Goal: Navigation & Orientation: Find specific page/section

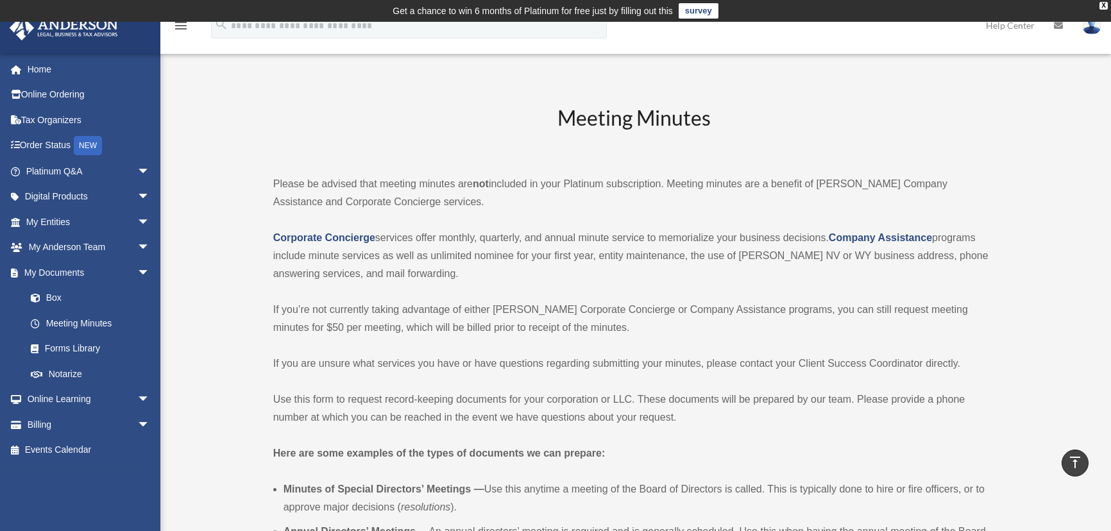
scroll to position [2158, 0]
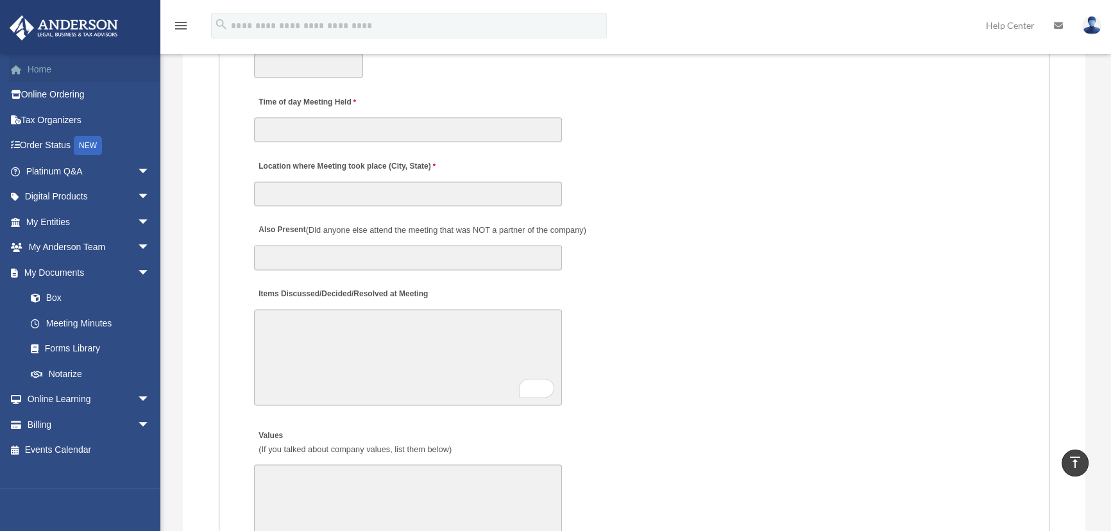
click at [51, 70] on link "Home" at bounding box center [89, 69] width 160 height 26
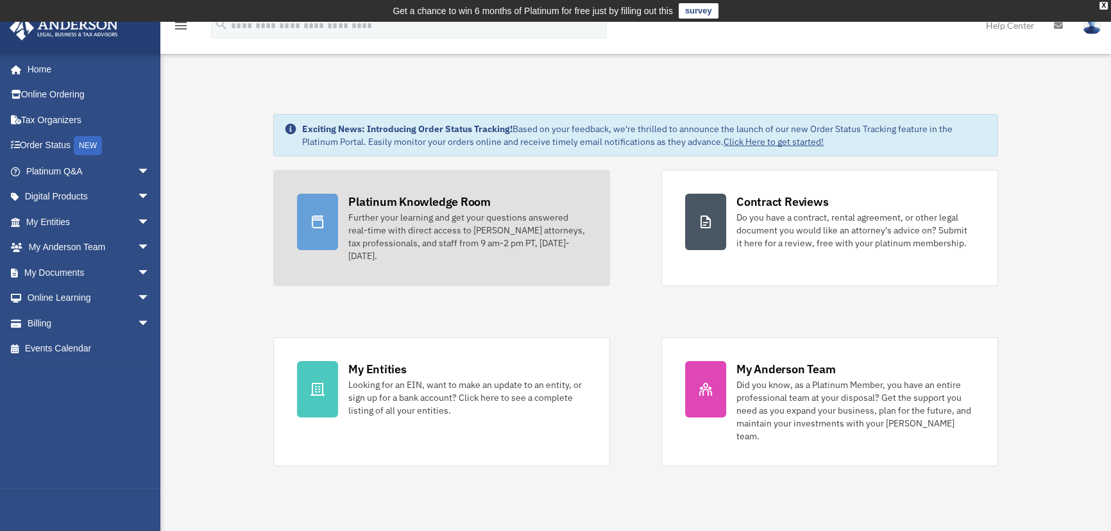
click at [427, 252] on div "Further your learning and get your questions answered real-time with direct acc…" at bounding box center [467, 236] width 238 height 51
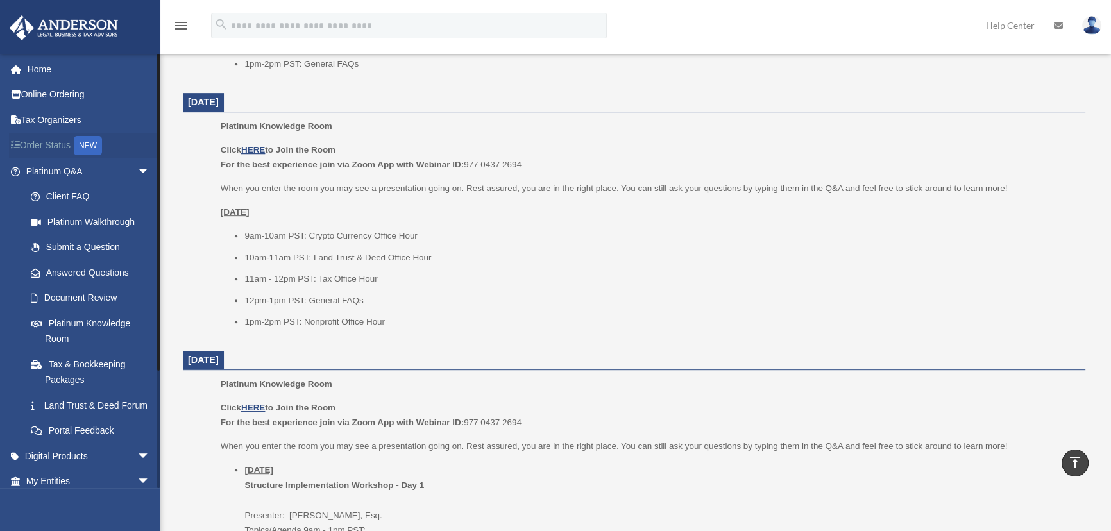
scroll to position [758, 0]
click at [137, 165] on span "arrow_drop_down" at bounding box center [150, 172] width 26 height 26
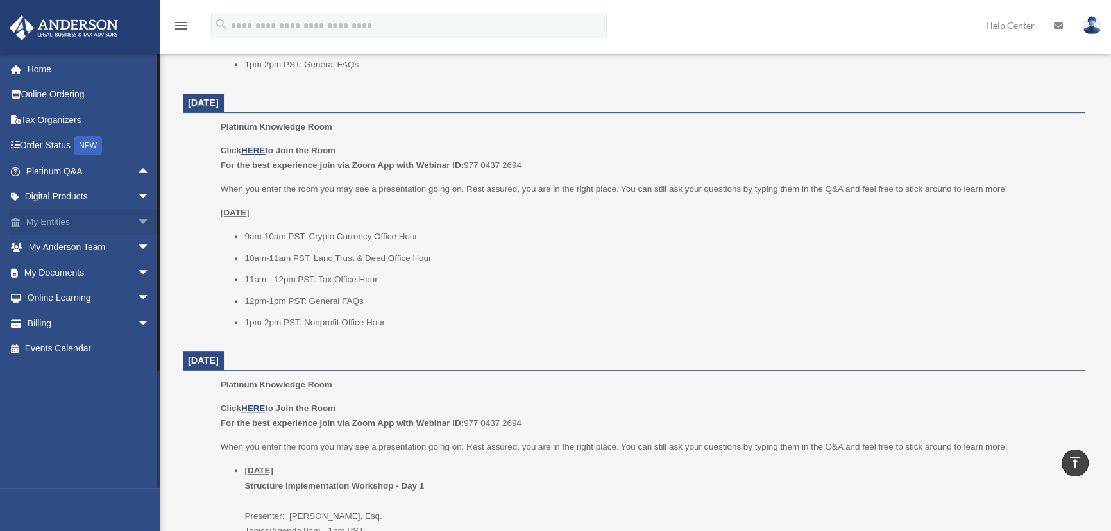
click at [137, 218] on span "arrow_drop_down" at bounding box center [150, 222] width 26 height 26
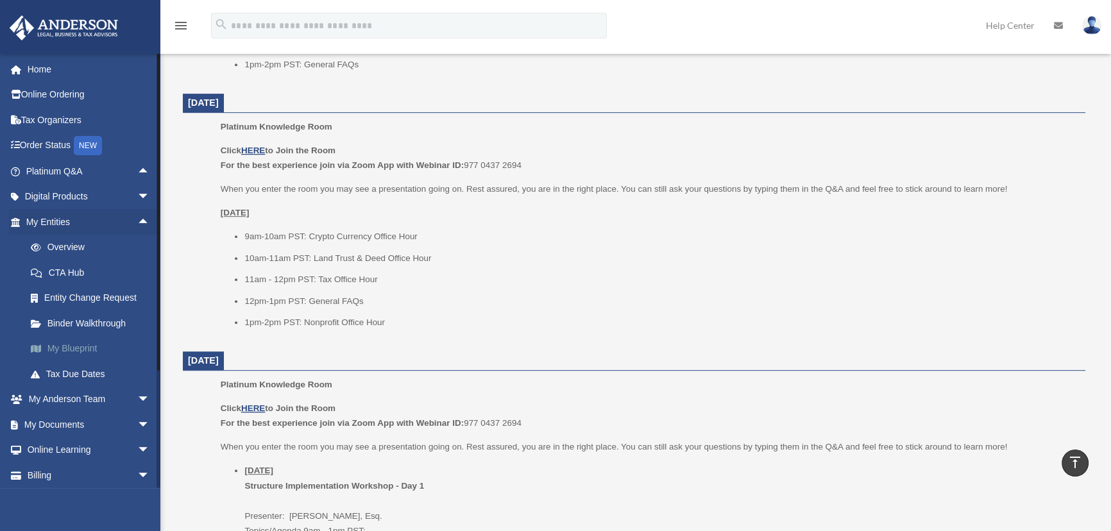
click at [69, 347] on link "My Blueprint" at bounding box center [93, 349] width 151 height 26
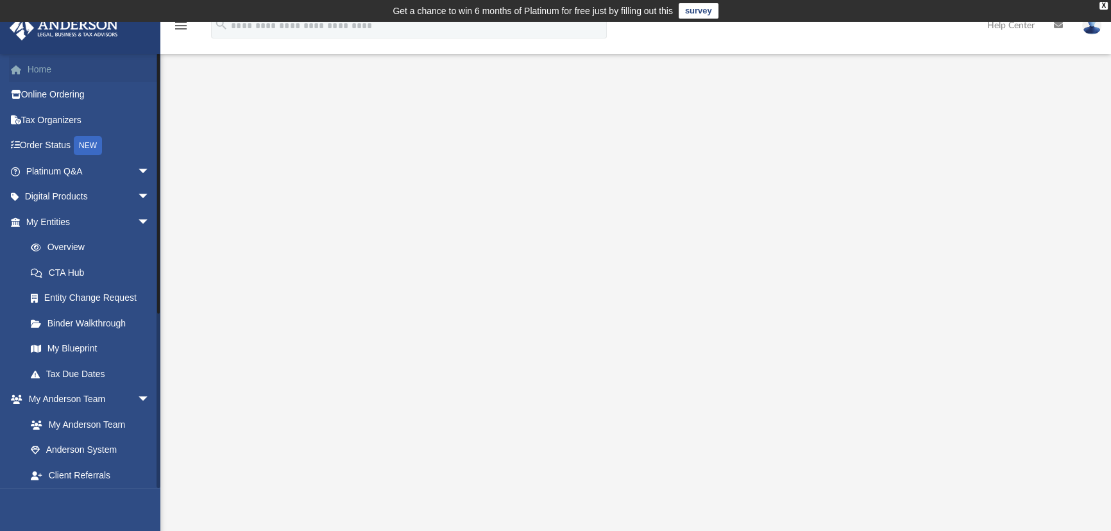
click at [53, 65] on link "Home" at bounding box center [89, 69] width 160 height 26
click at [41, 71] on link "Home" at bounding box center [89, 69] width 160 height 26
click at [42, 72] on link "Home" at bounding box center [89, 69] width 160 height 26
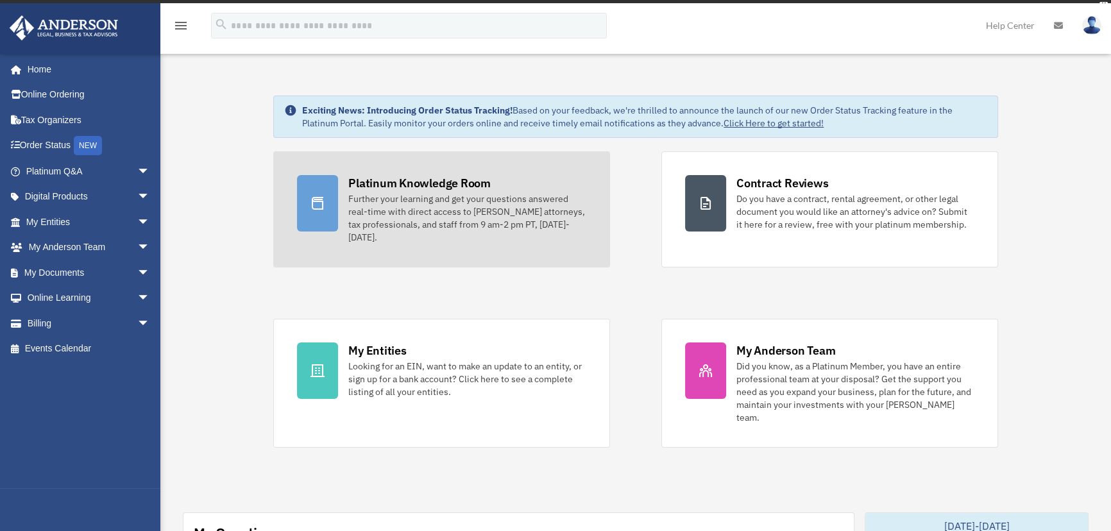
click at [469, 212] on div "Further your learning and get your questions answered real-time with direct acc…" at bounding box center [467, 218] width 238 height 51
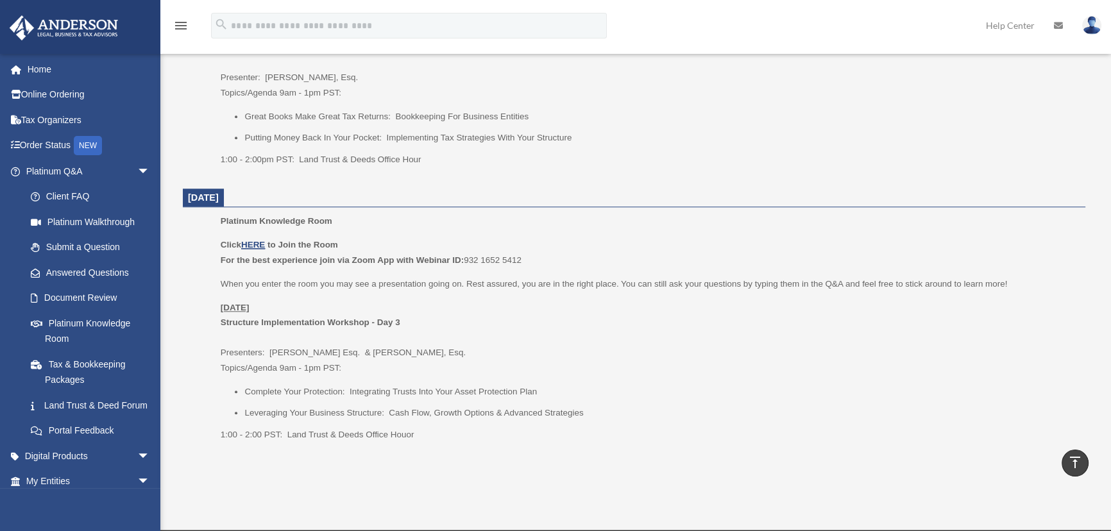
scroll to position [1474, 0]
